Goal: Task Accomplishment & Management: Manage account settings

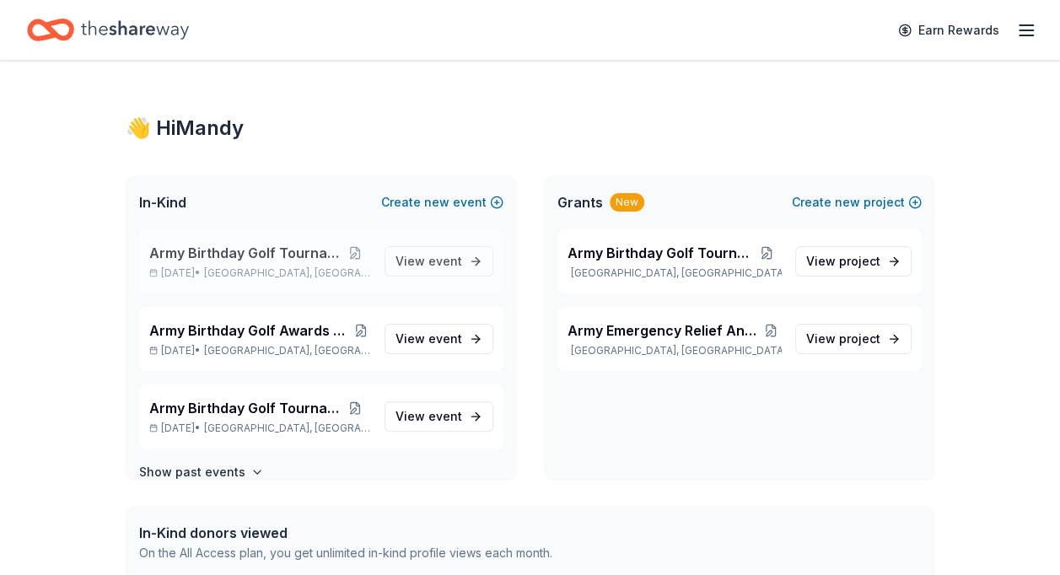
click at [278, 258] on span "Army Birthday Golf Tournament" at bounding box center [244, 253] width 191 height 20
click at [270, 253] on span "Army Birthday Golf Tournament" at bounding box center [244, 253] width 191 height 20
click at [407, 256] on span "View event" at bounding box center [429, 261] width 67 height 20
click at [292, 252] on span "Army Birthday Golf Tournament" at bounding box center [244, 253] width 191 height 20
click at [170, 209] on span "In-Kind" at bounding box center [162, 202] width 47 height 20
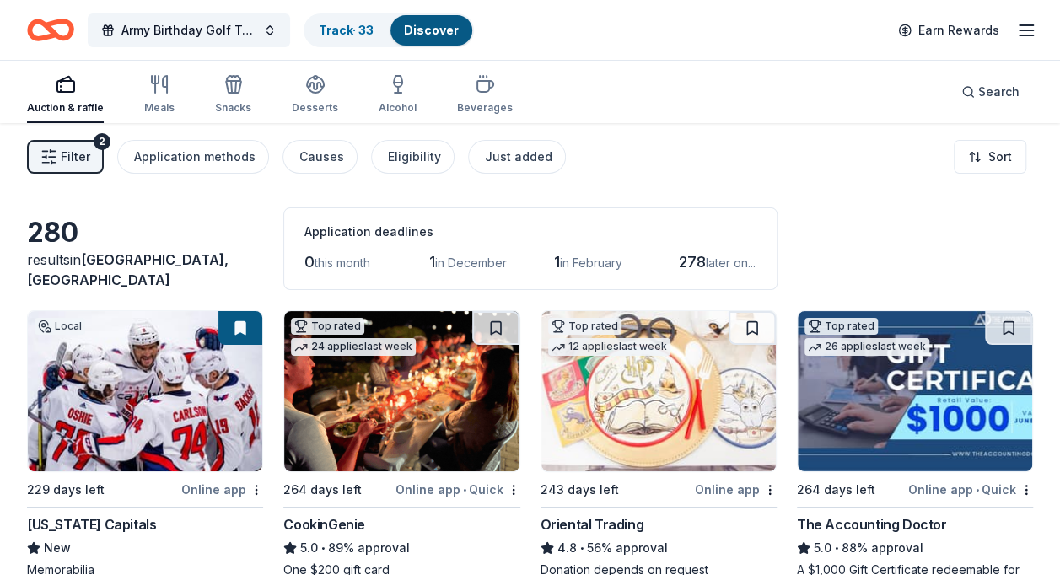
click at [1026, 25] on line "button" at bounding box center [1026, 25] width 13 height 0
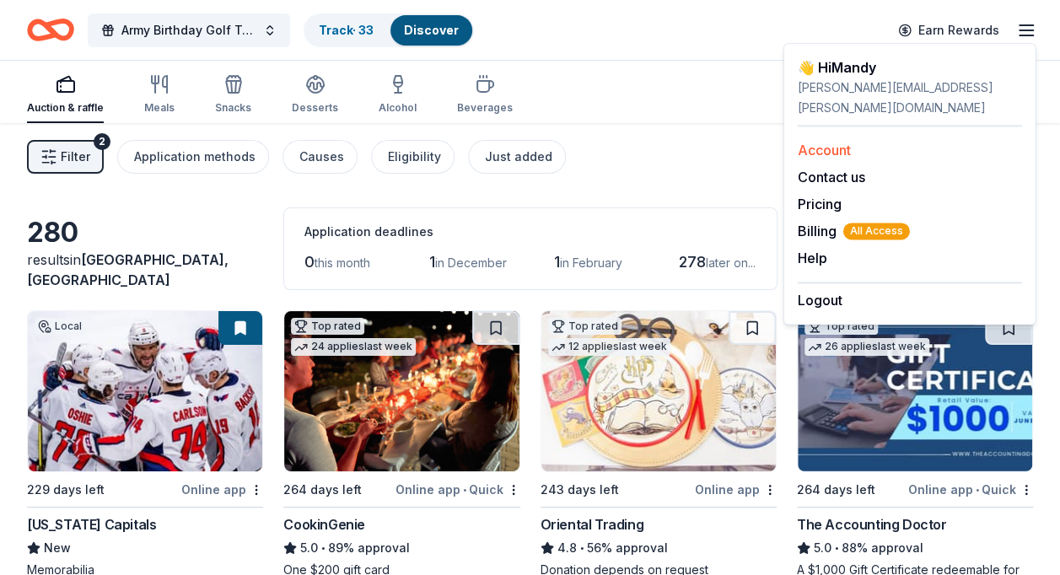
click at [847, 142] on link "Account" at bounding box center [824, 150] width 53 height 17
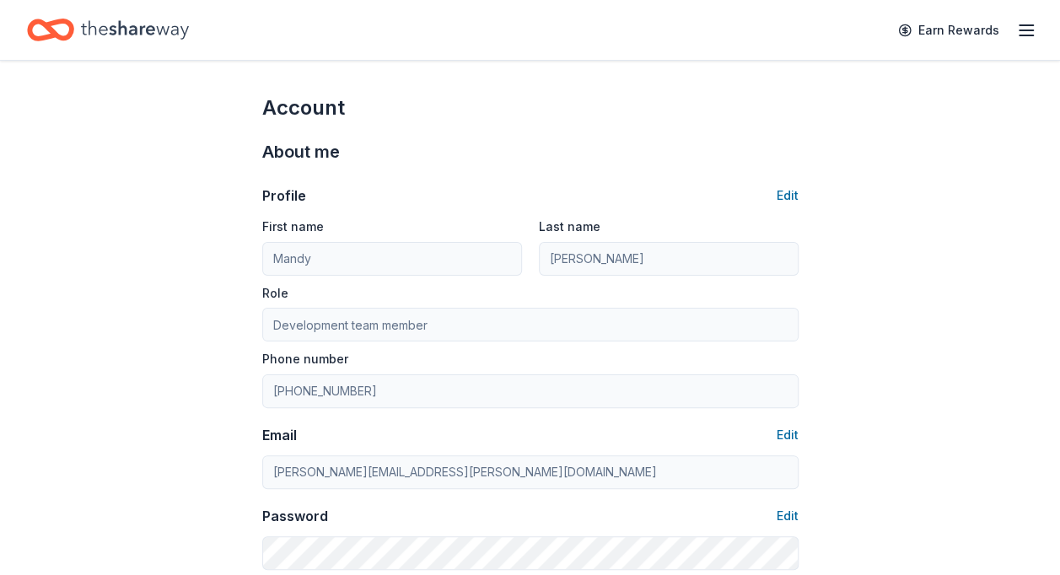
click at [1018, 25] on icon "button" at bounding box center [1026, 30] width 20 height 20
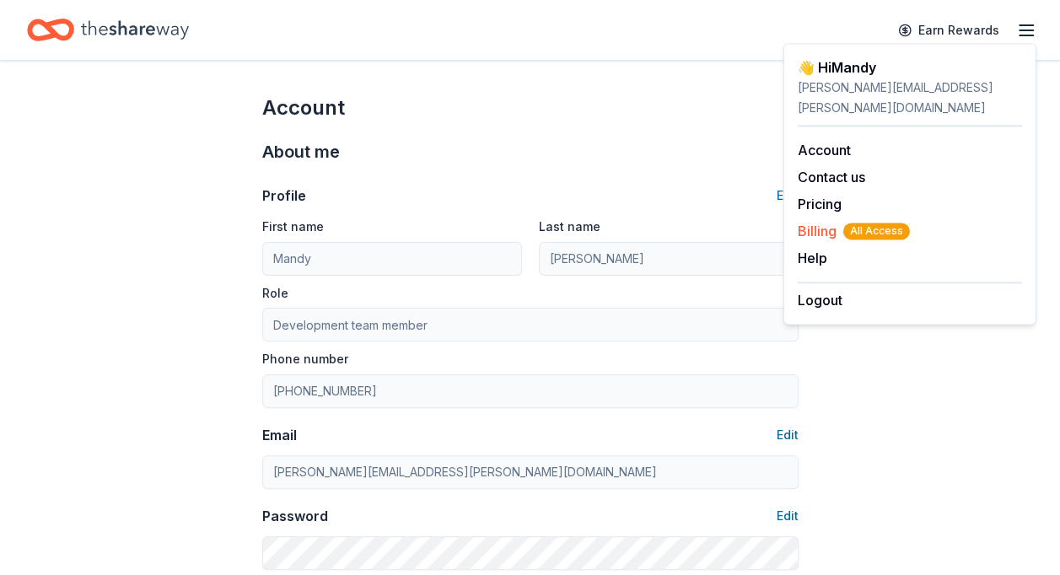
click at [823, 221] on span "Billing All Access" at bounding box center [854, 231] width 112 height 20
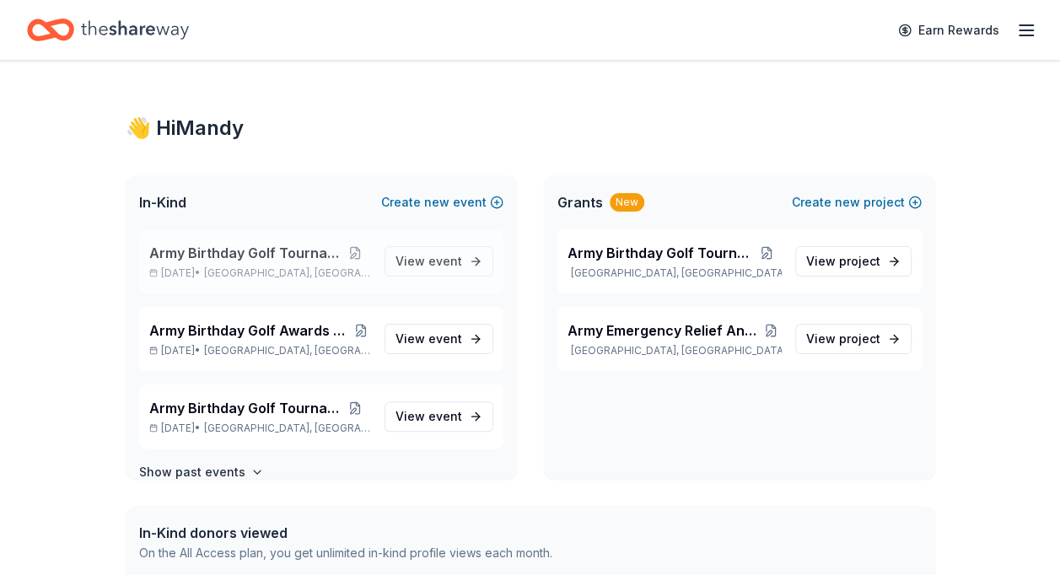
click at [269, 250] on span "Army Birthday Golf Tournament" at bounding box center [244, 253] width 191 height 20
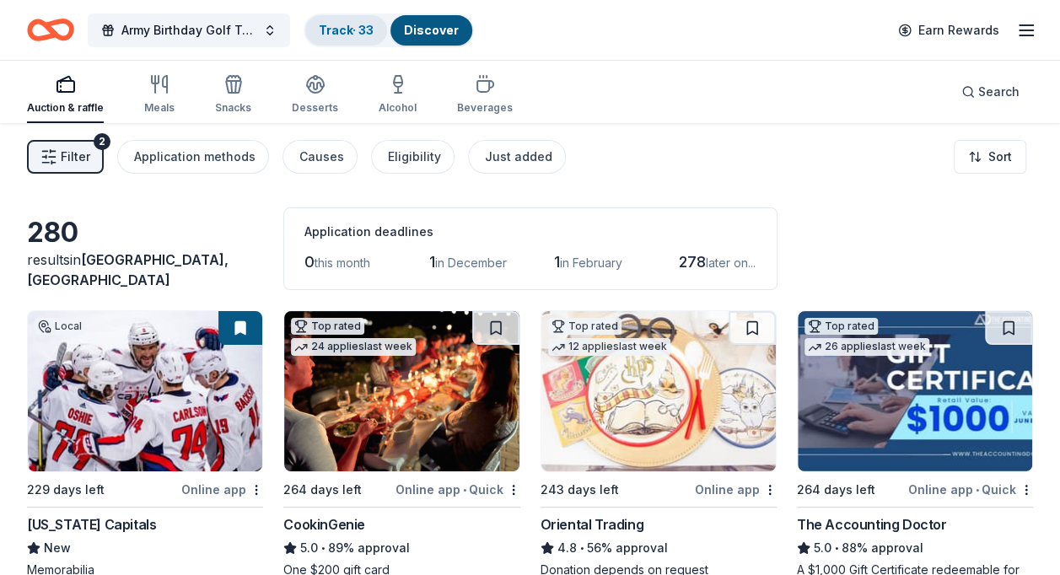
click at [351, 29] on link "Track · 33" at bounding box center [346, 30] width 55 height 14
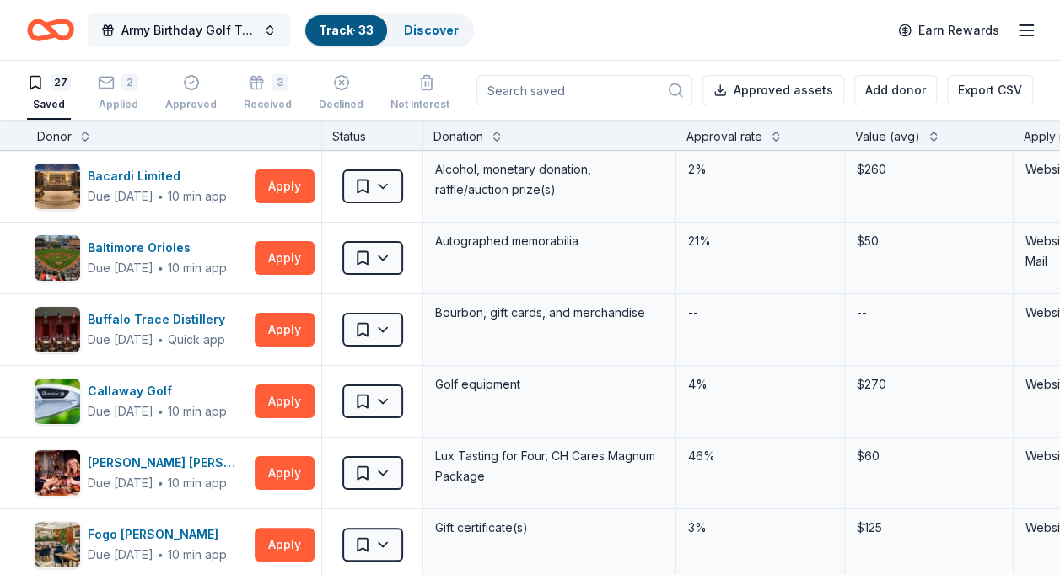
click at [273, 31] on button "Army Birthday Golf Tournament" at bounding box center [189, 30] width 202 height 34
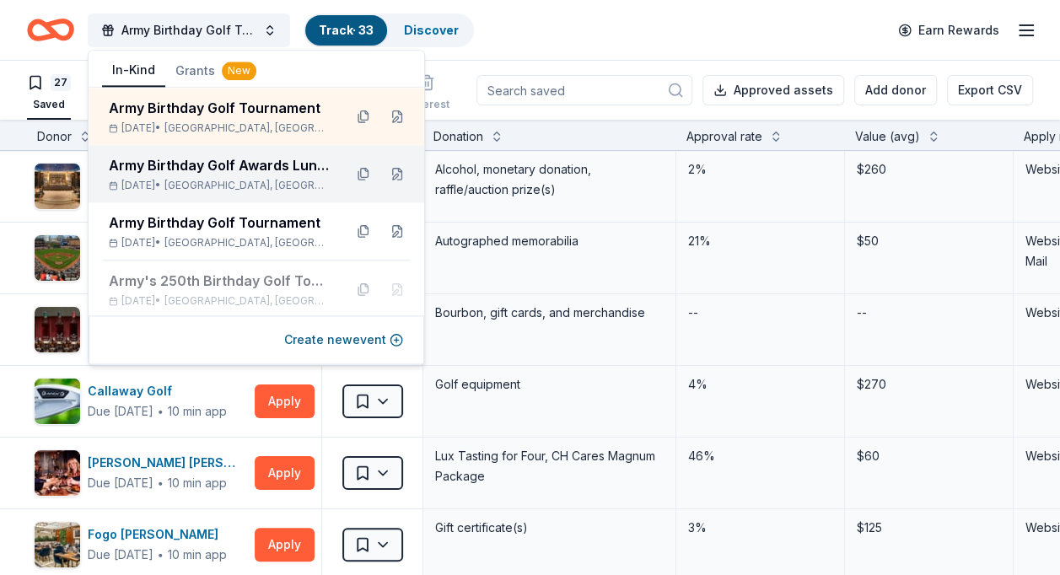
click at [263, 179] on div "Jun 06, 2026 • Arlington, VA" at bounding box center [219, 185] width 221 height 13
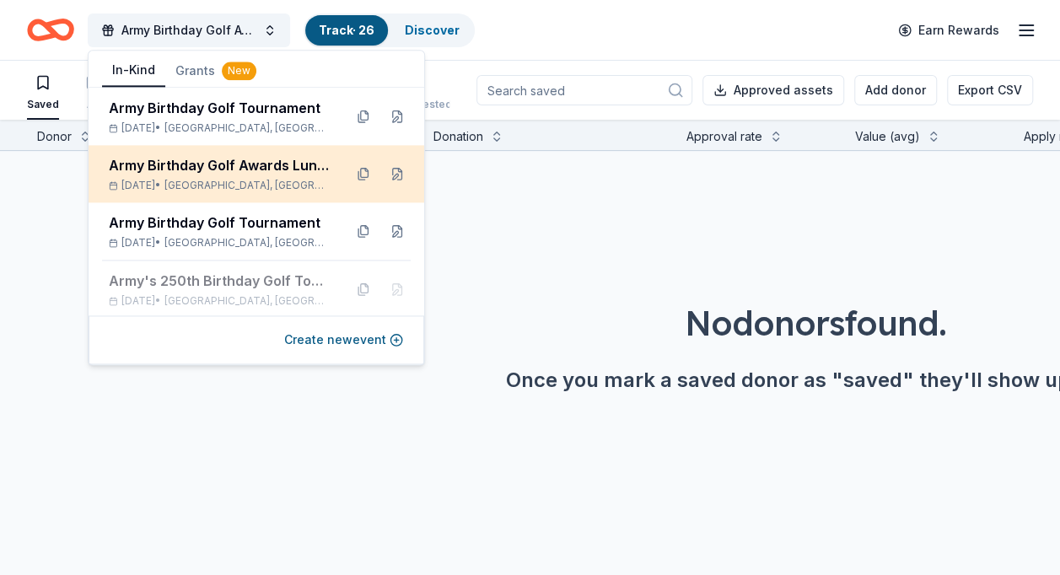
click at [289, 179] on div "Jun 06, 2026 • Arlington, VA" at bounding box center [219, 185] width 221 height 13
drag, startPoint x: 289, startPoint y: 179, endPoint x: 315, endPoint y: 186, distance: 26.4
click at [315, 186] on div "Jun 06, 2026 • Arlington, VA" at bounding box center [219, 185] width 221 height 13
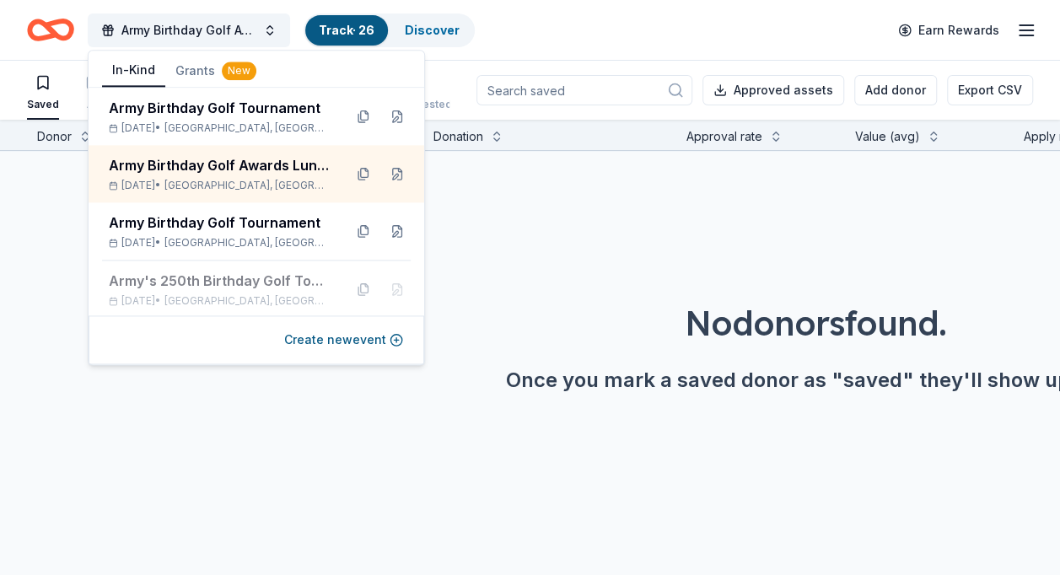
click at [542, 211] on div "No donors found. Once you mark a saved donor as "saved" they'll show up here." at bounding box center [816, 299] width 1060 height 297
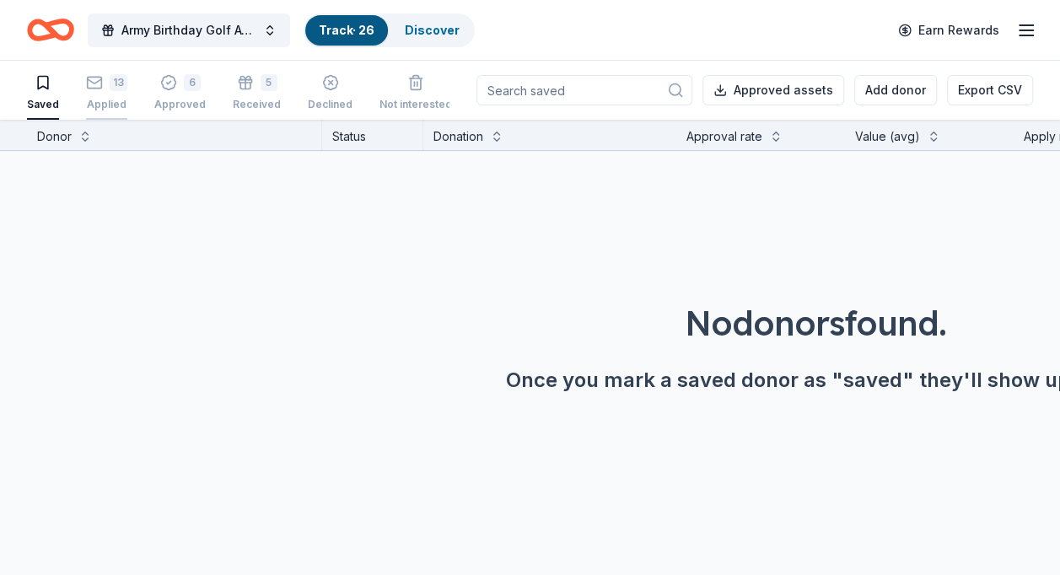
click at [101, 89] on div "13" at bounding box center [106, 82] width 41 height 17
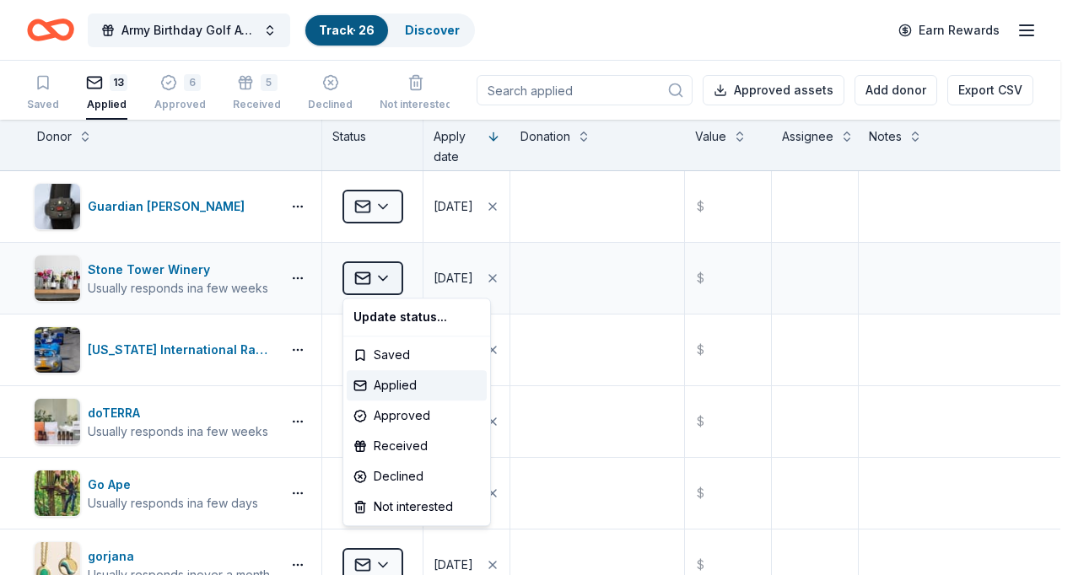
click at [375, 276] on html "Army Birthday Golf Awards Luncheon Silent Auction Track · 26 Discover Earn Rewa…" at bounding box center [536, 287] width 1073 height 575
click at [404, 417] on div "Approved" at bounding box center [417, 416] width 140 height 30
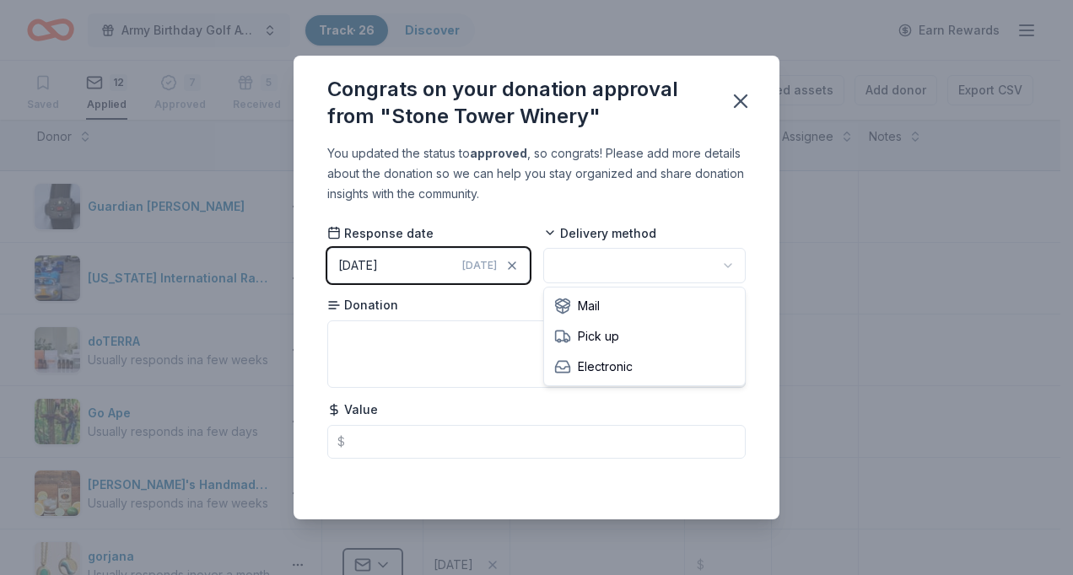
click at [732, 265] on html "Army Birthday Golf Awards Luncheon Silent Auction Track · 26 Discover Earn Rewa…" at bounding box center [536, 287] width 1073 height 575
click at [744, 93] on icon "button" at bounding box center [741, 101] width 24 height 24
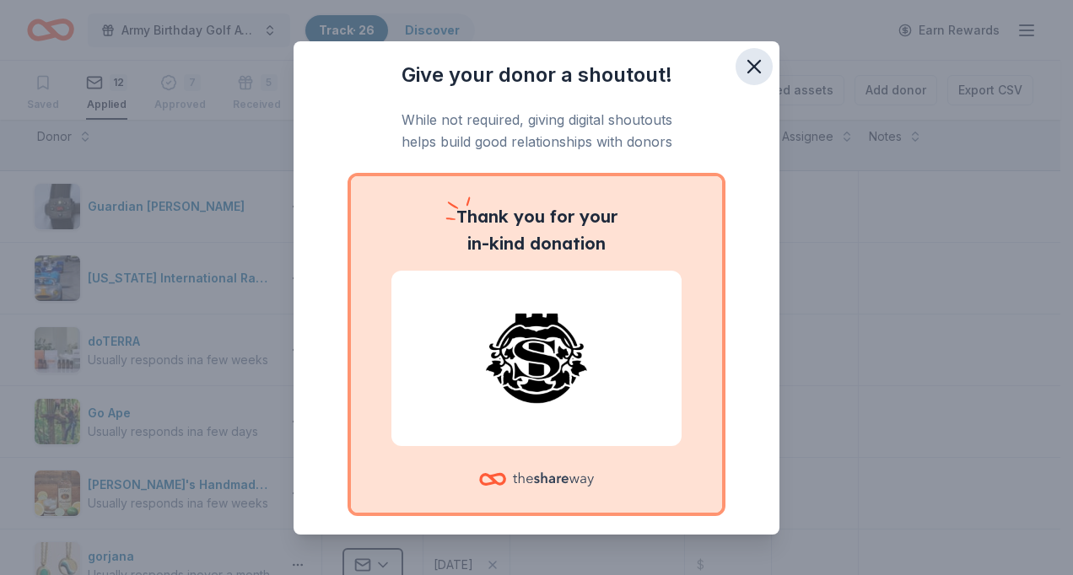
click at [748, 67] on icon "button" at bounding box center [754, 67] width 12 height 12
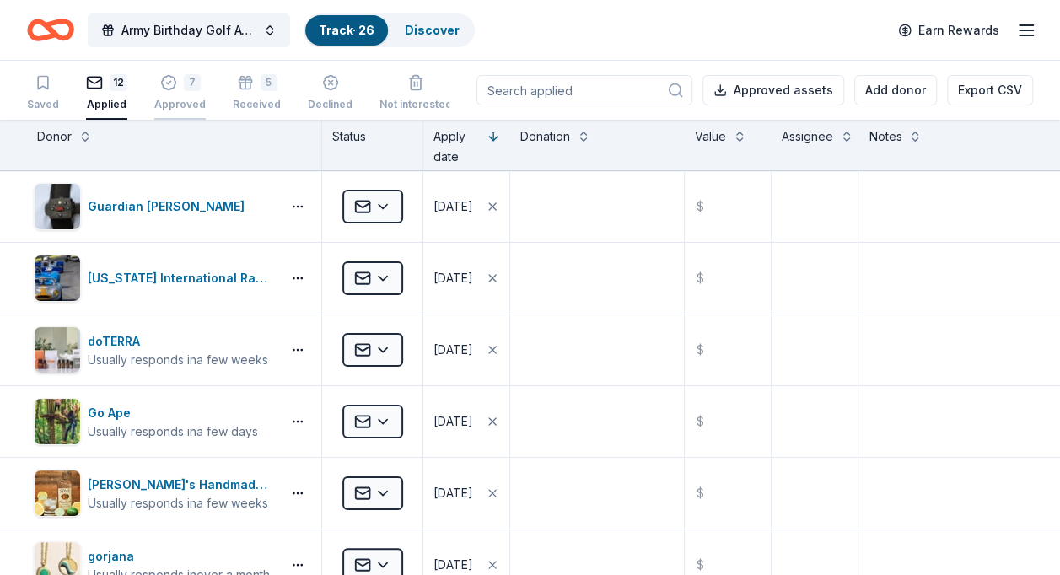
click at [184, 84] on div "7" at bounding box center [192, 82] width 17 height 17
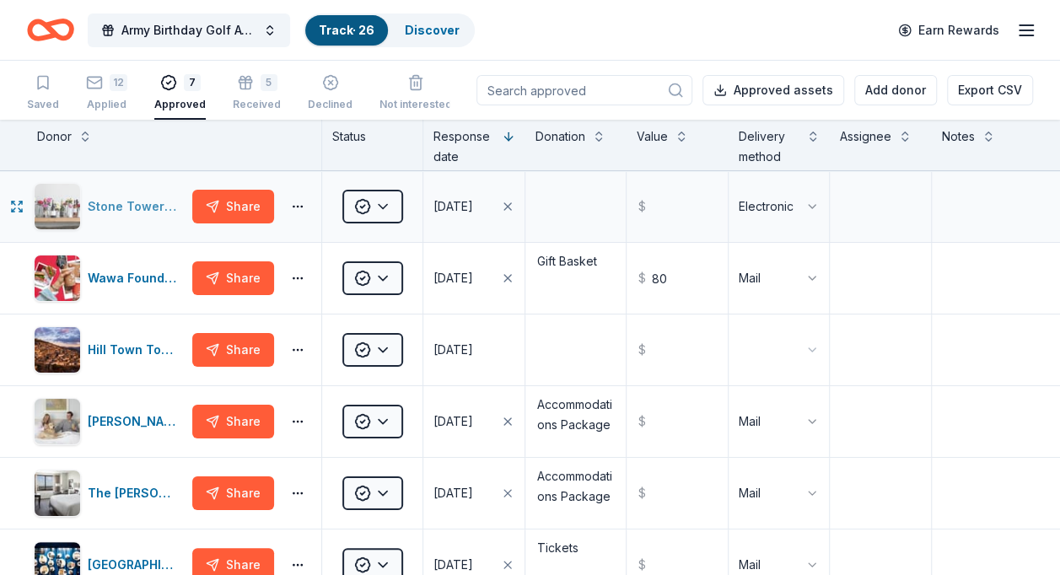
click at [143, 199] on div "Stone Tower Winery" at bounding box center [137, 207] width 98 height 20
click at [57, 95] on div "Saved" at bounding box center [43, 92] width 32 height 37
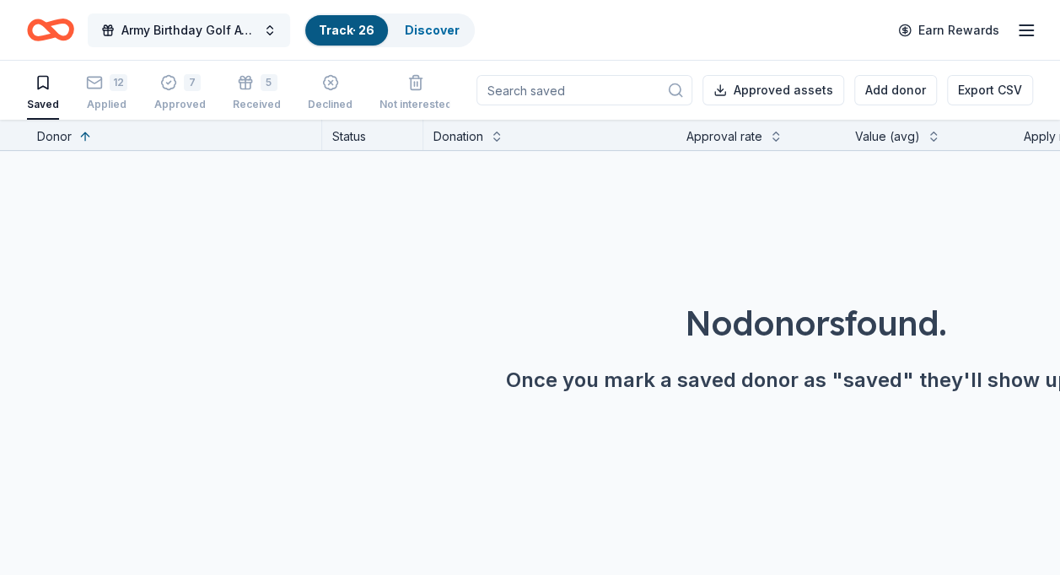
click at [268, 28] on button "Army Birthday Golf Awards Luncheon Silent Auction" at bounding box center [189, 30] width 202 height 34
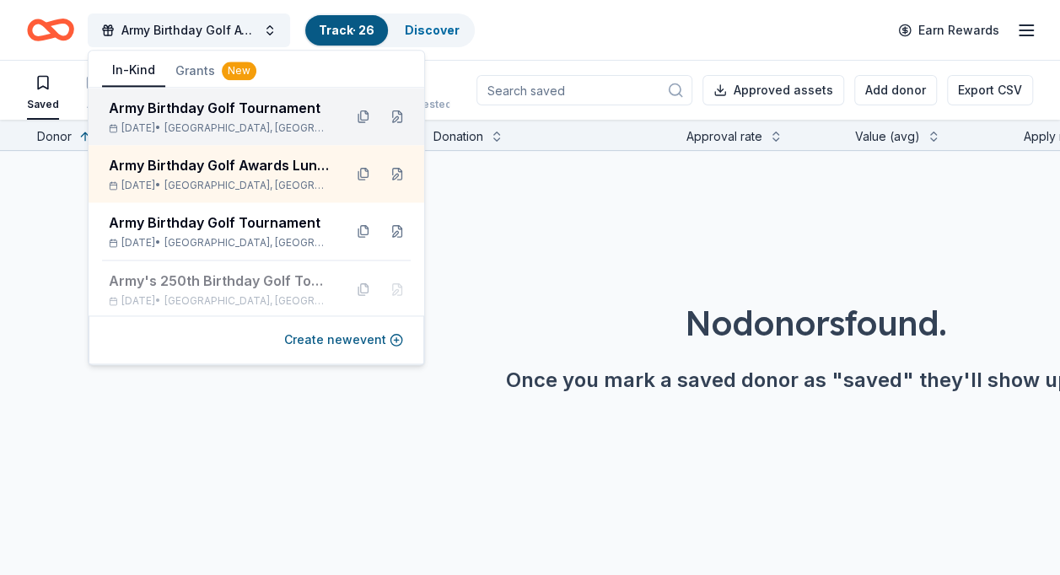
click at [226, 116] on div "Army Birthday Golf Tournament" at bounding box center [219, 108] width 221 height 20
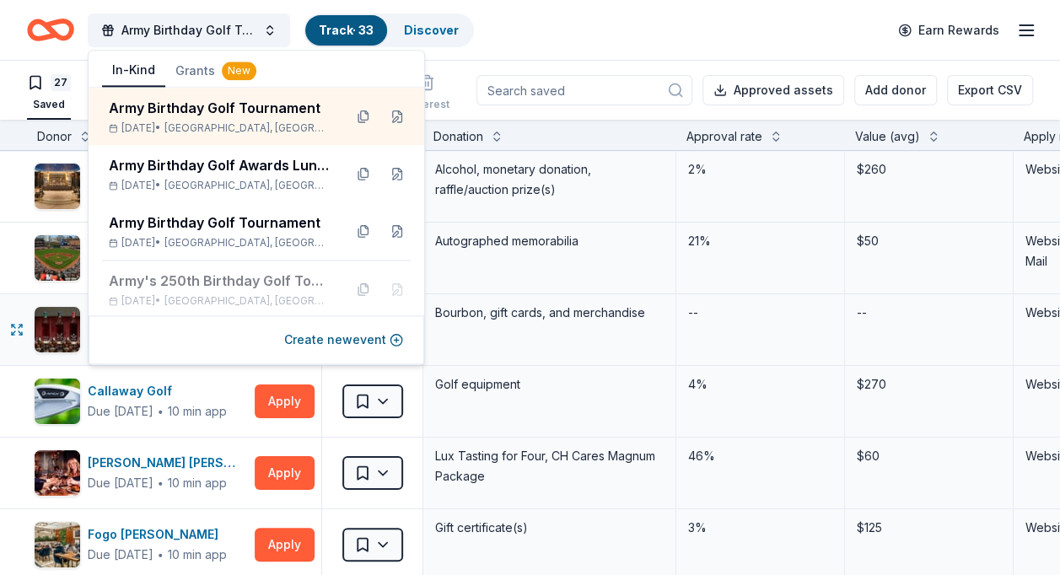
click at [555, 363] on div "Bourbon, gift cards, and merchandise" at bounding box center [549, 329] width 253 height 71
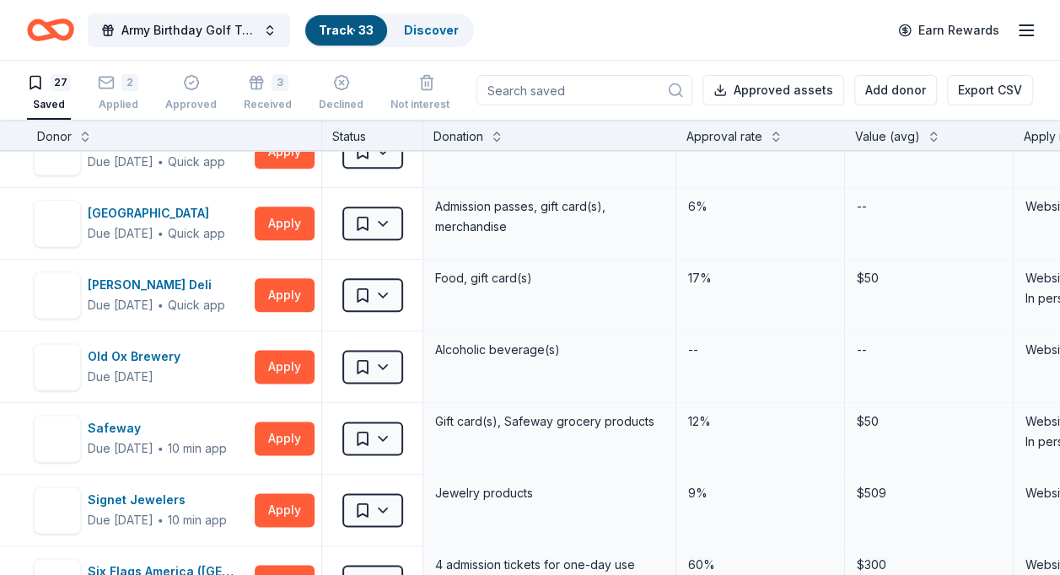
scroll to position [1044, 0]
